Goal: Entertainment & Leisure: Consume media (video, audio)

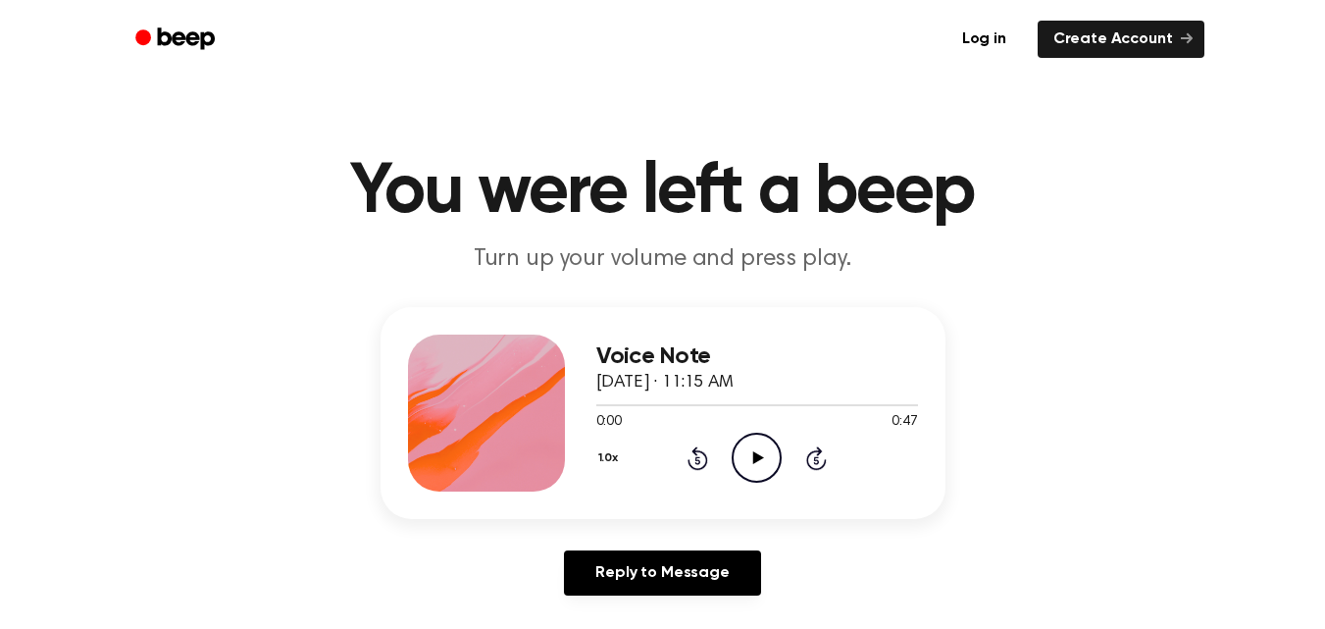
click at [756, 443] on icon "Play Audio" at bounding box center [757, 457] width 50 height 50
click at [755, 454] on icon at bounding box center [756, 457] width 9 height 13
click at [755, 454] on icon at bounding box center [758, 457] width 11 height 13
click at [755, 454] on icon at bounding box center [756, 457] width 9 height 13
click at [623, 404] on div at bounding box center [749, 405] width 306 height 2
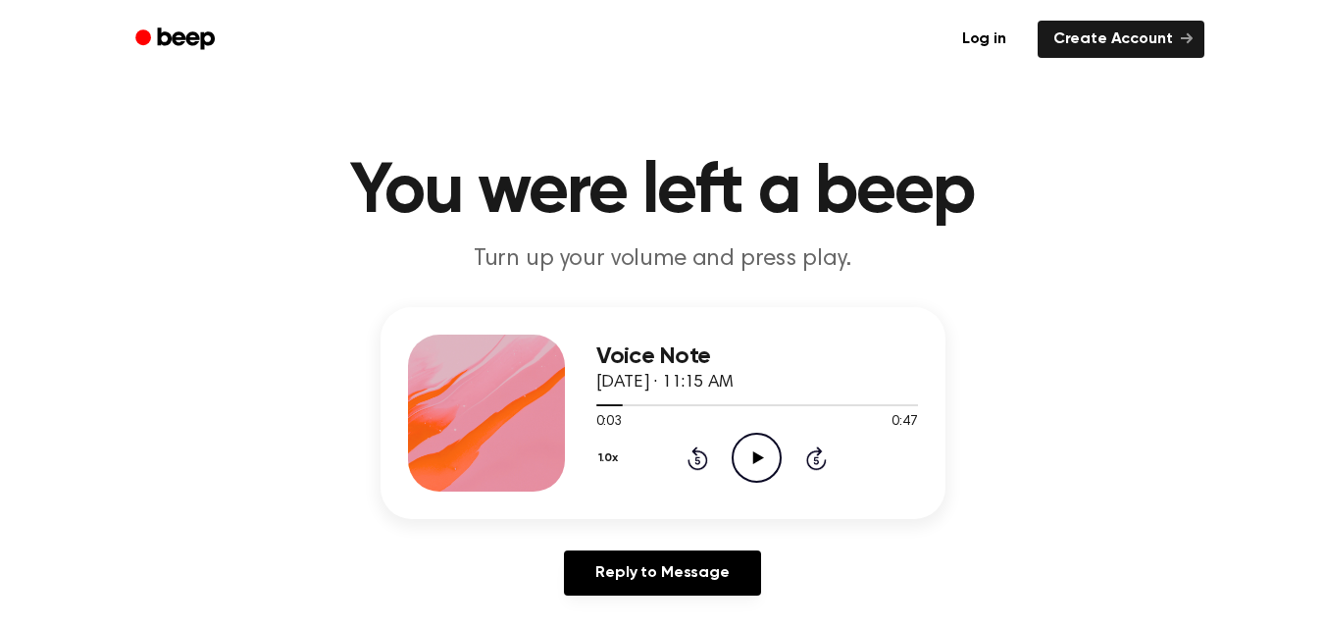
click at [756, 458] on icon at bounding box center [758, 457] width 11 height 13
click at [756, 458] on icon "Pause Audio" at bounding box center [757, 457] width 50 height 50
click at [603, 408] on div at bounding box center [757, 404] width 322 height 16
click at [753, 448] on icon "Play Audio" at bounding box center [757, 457] width 50 height 50
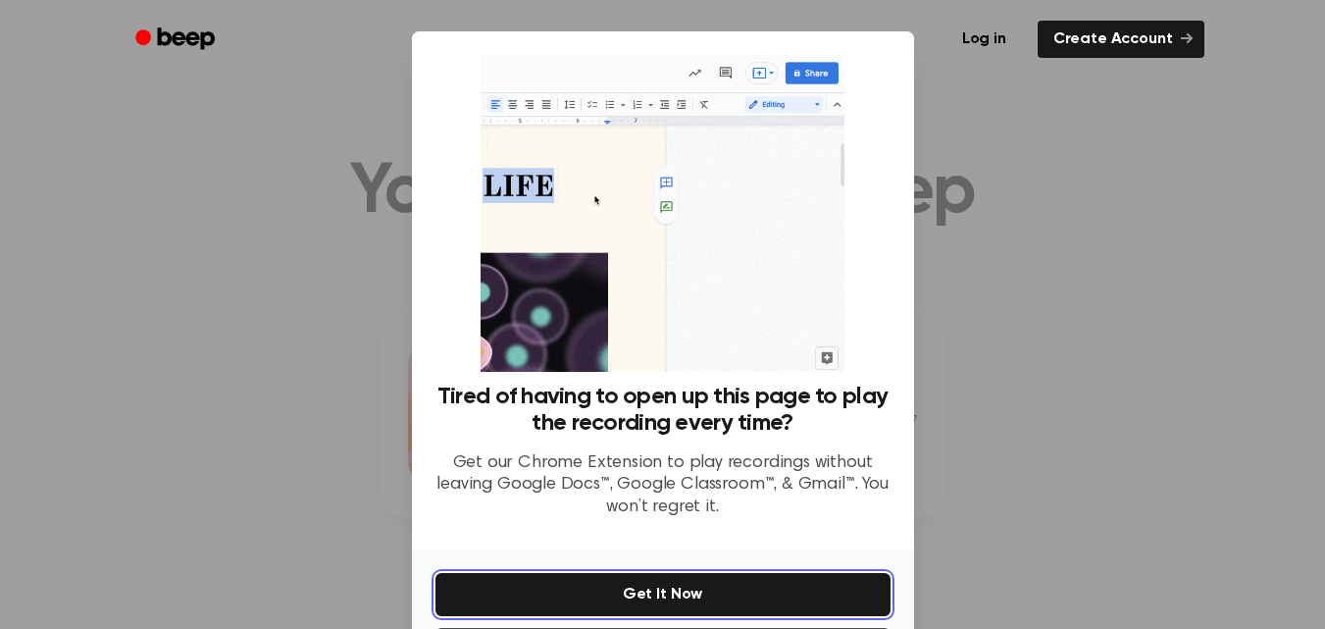
click at [622, 594] on button "Get It Now" at bounding box center [662, 594] width 455 height 43
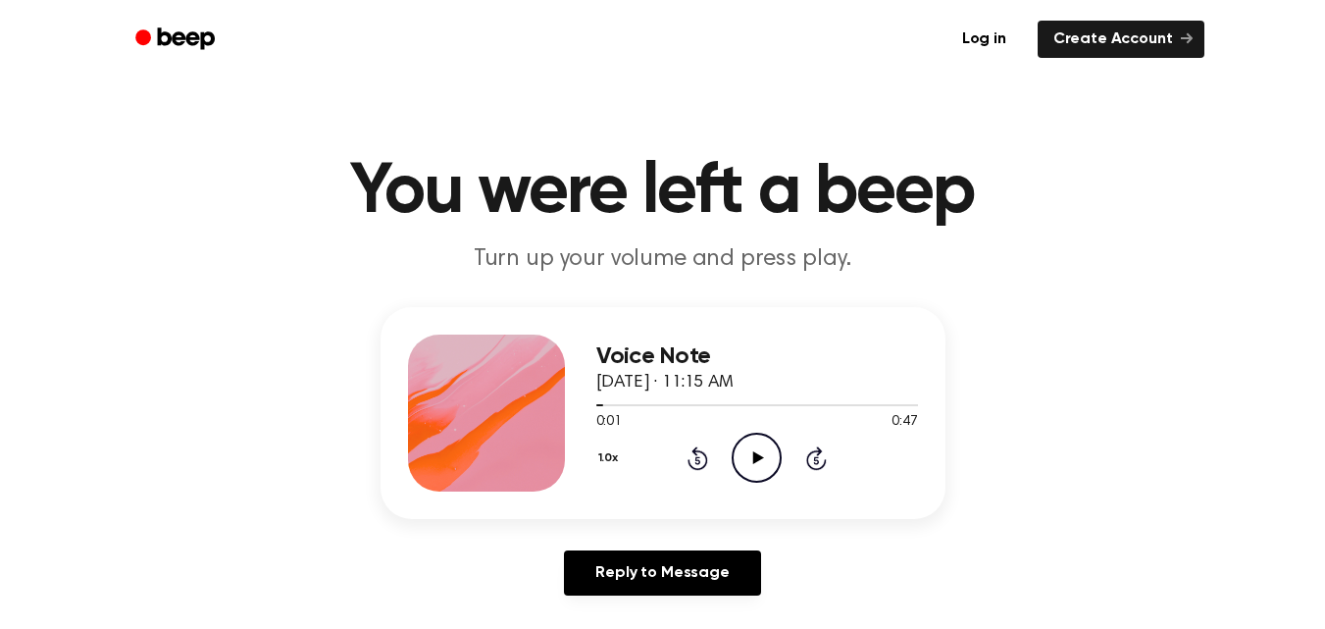
click at [782, 473] on div "1.0x Rewind 5 seconds Play Audio Skip 5 seconds" at bounding box center [757, 457] width 322 height 50
click at [759, 460] on icon at bounding box center [758, 457] width 11 height 13
click at [749, 457] on icon "Pause Audio" at bounding box center [757, 457] width 50 height 50
click at [743, 487] on div "Voice Note [DATE] · 11:15 AM 0:00 0:47 Your browser does not support the [objec…" at bounding box center [757, 412] width 322 height 157
click at [751, 463] on icon "Play Audio" at bounding box center [757, 457] width 50 height 50
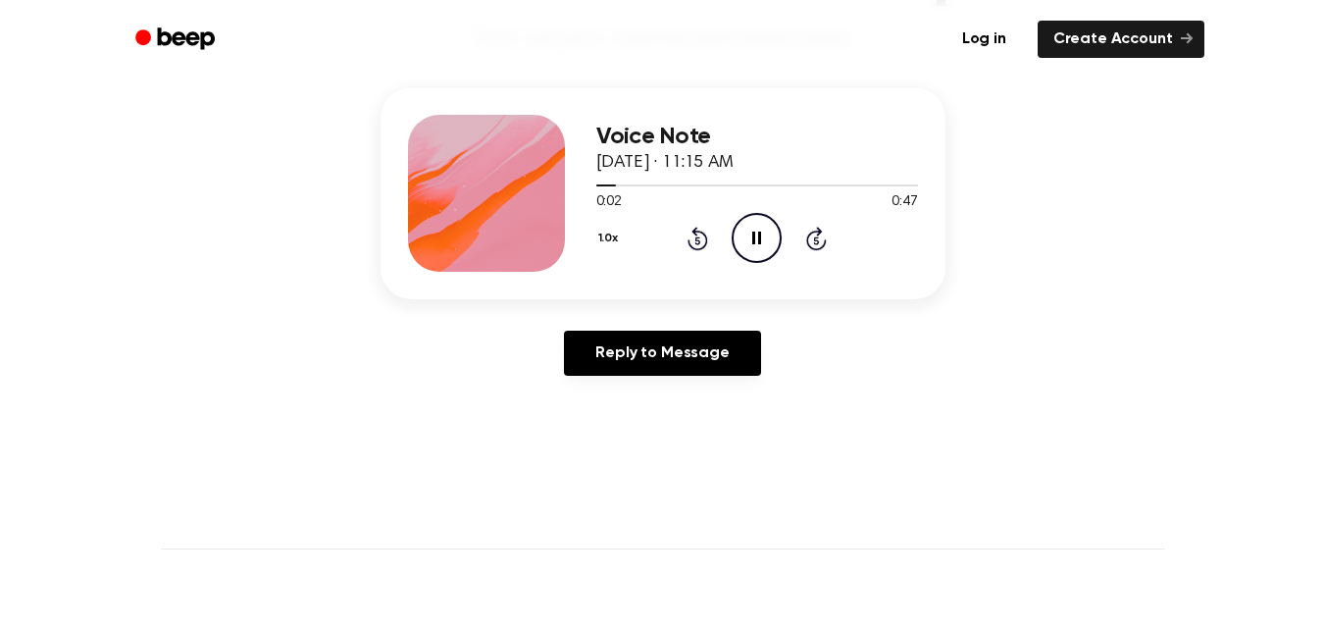
scroll to position [219, 0]
click at [758, 236] on icon at bounding box center [756, 238] width 9 height 13
click at [633, 184] on div at bounding box center [757, 185] width 322 height 16
click at [606, 186] on div at bounding box center [614, 186] width 36 height 2
click at [748, 239] on icon "Play Audio" at bounding box center [757, 239] width 50 height 50
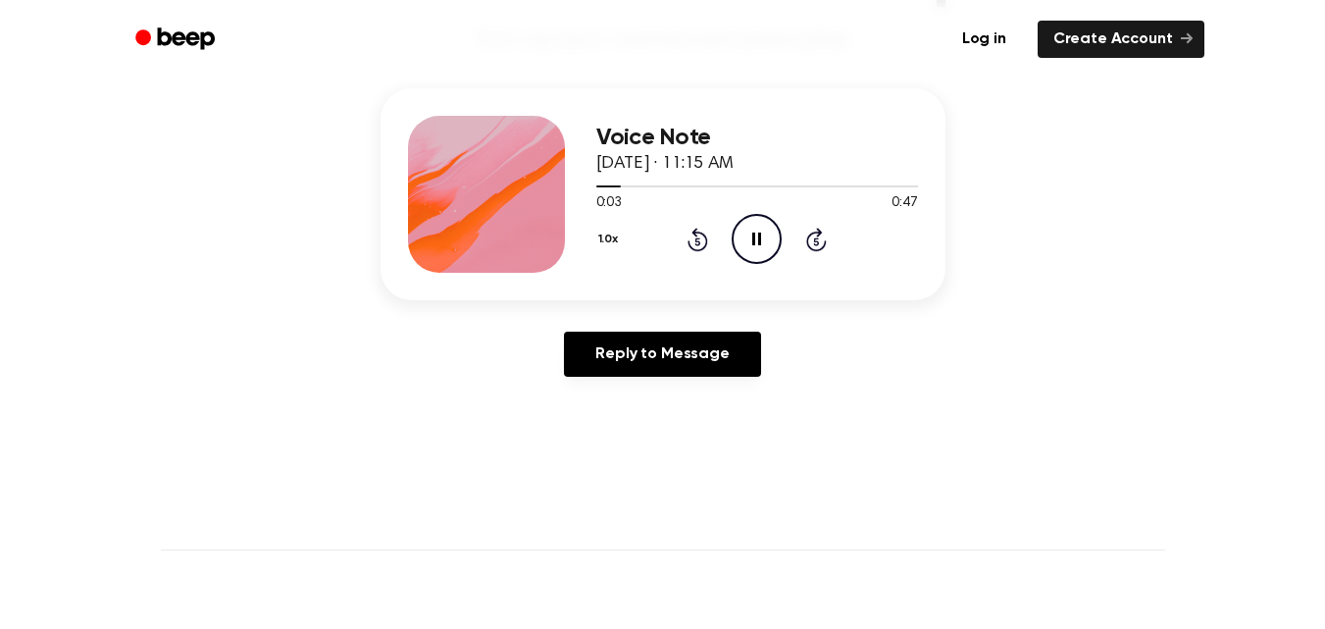
click at [748, 239] on icon "Pause Audio" at bounding box center [757, 239] width 50 height 50
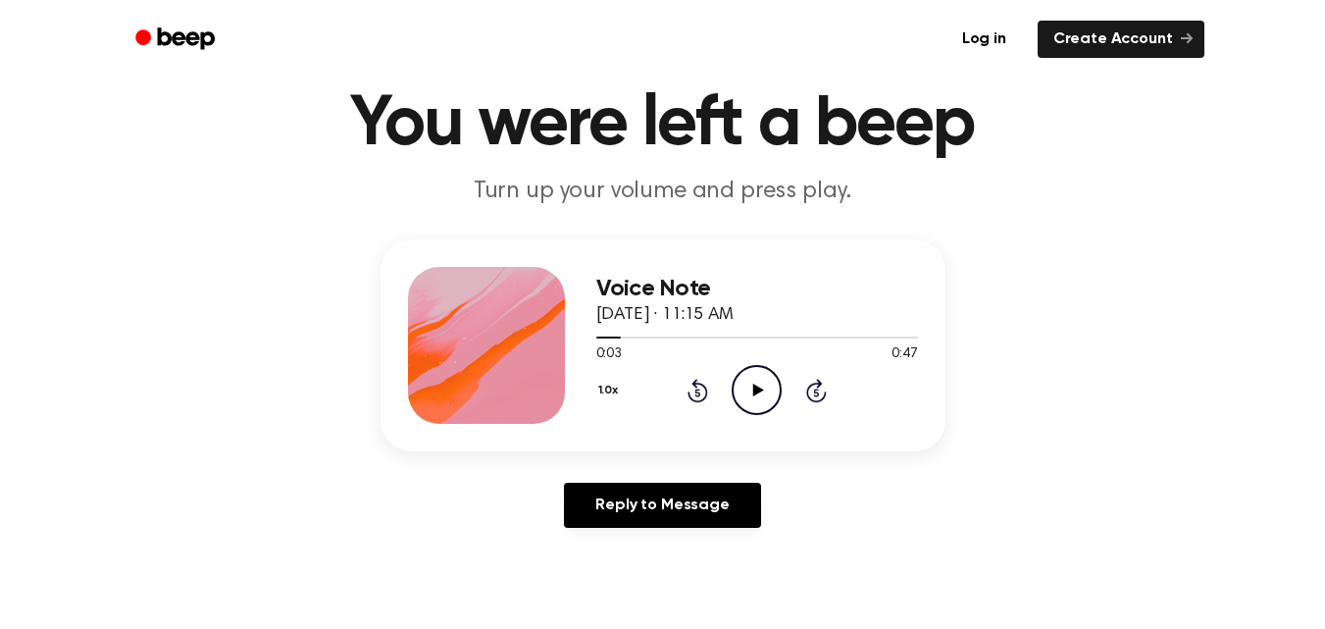
scroll to position [67, 0]
click at [749, 378] on icon "Play Audio" at bounding box center [757, 391] width 50 height 50
click at [755, 384] on icon at bounding box center [756, 390] width 9 height 13
click at [755, 384] on icon "Play Audio" at bounding box center [757, 391] width 50 height 50
click at [755, 384] on icon at bounding box center [756, 390] width 9 height 13
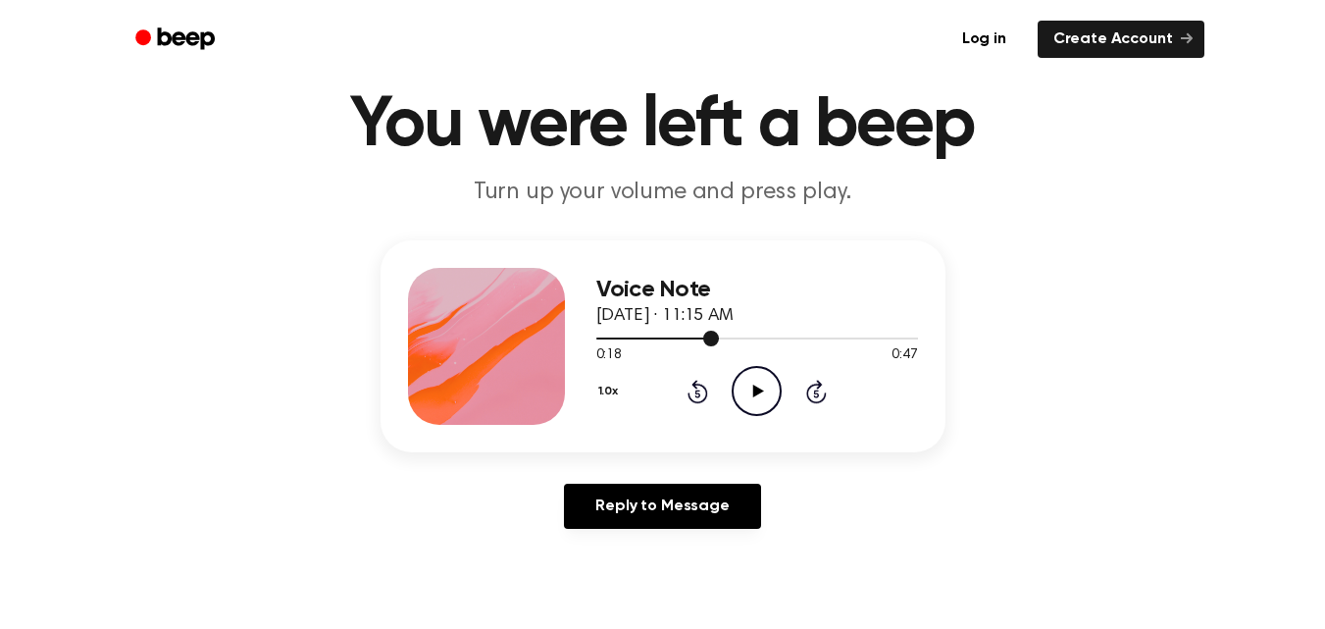
click at [685, 334] on div at bounding box center [757, 337] width 322 height 16
click at [749, 389] on icon "Play Audio" at bounding box center [757, 391] width 50 height 50
click at [749, 389] on icon "Pause Audio" at bounding box center [757, 391] width 50 height 50
click at [601, 389] on button "1.0x" at bounding box center [610, 391] width 29 height 33
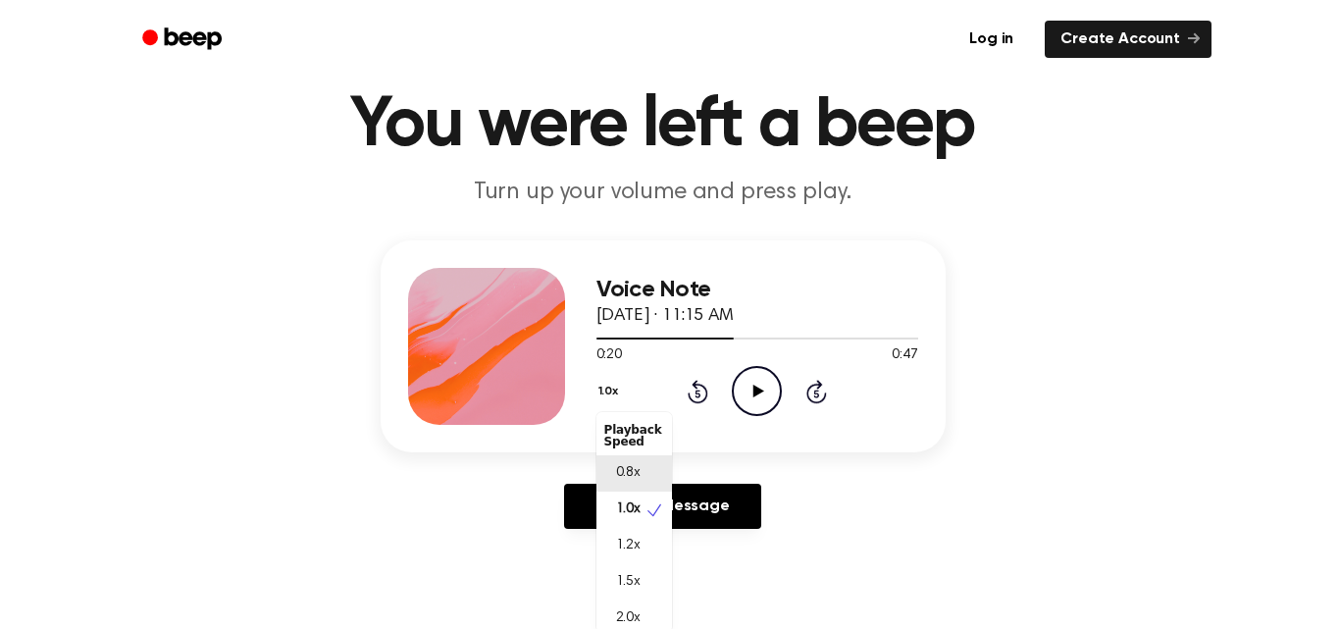
click at [630, 478] on span "0.8x" at bounding box center [628, 473] width 25 height 21
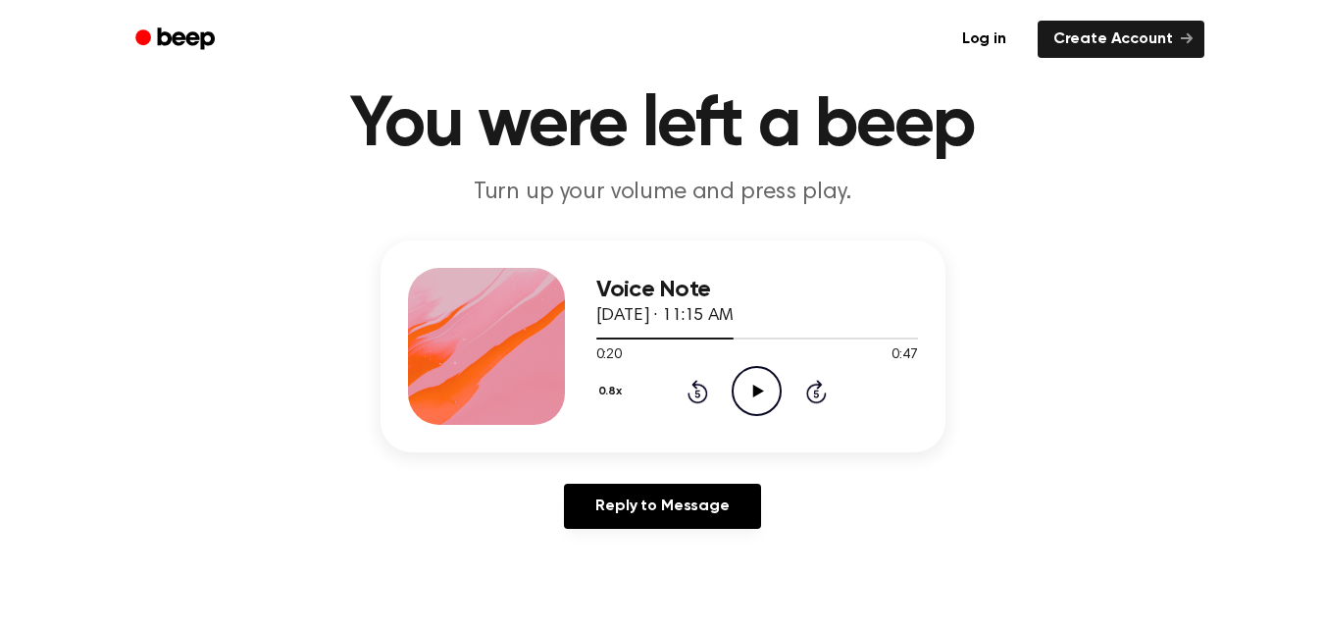
click at [698, 396] on icon at bounding box center [697, 393] width 5 height 8
click at [741, 395] on icon "Play Audio" at bounding box center [757, 391] width 50 height 50
click at [752, 377] on icon "Pause Audio" at bounding box center [757, 391] width 50 height 50
click at [752, 377] on icon "Play Audio" at bounding box center [757, 391] width 50 height 50
click at [752, 377] on icon "Pause Audio" at bounding box center [757, 391] width 50 height 50
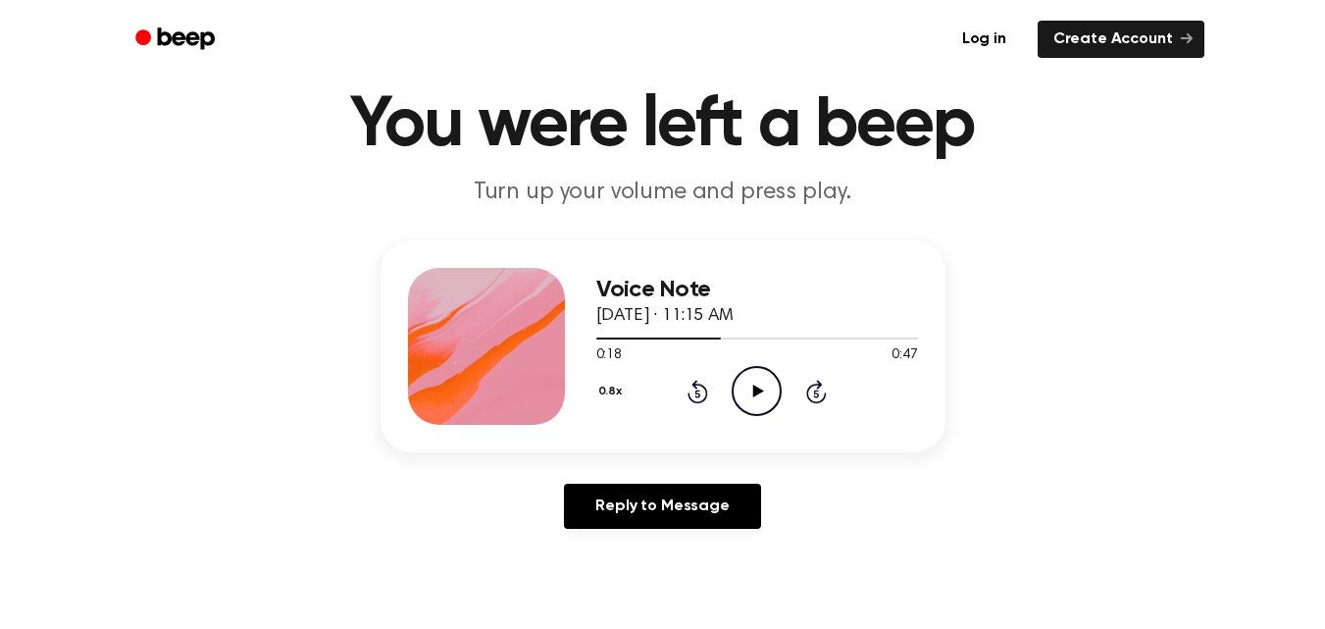
click at [768, 393] on icon "Play Audio" at bounding box center [757, 391] width 50 height 50
click at [768, 393] on icon "Pause Audio" at bounding box center [757, 391] width 50 height 50
